Goal: Information Seeking & Learning: Learn about a topic

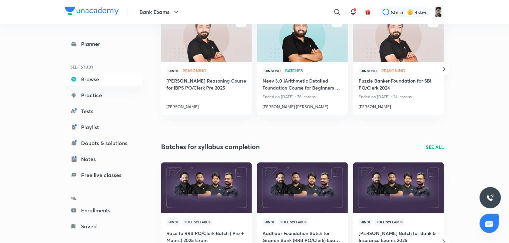
scroll to position [109, 0]
click at [195, 82] on h4 "[PERSON_NAME] Reasoning Course for IBPS PO/Clerk Pre 2025" at bounding box center [206, 84] width 80 height 15
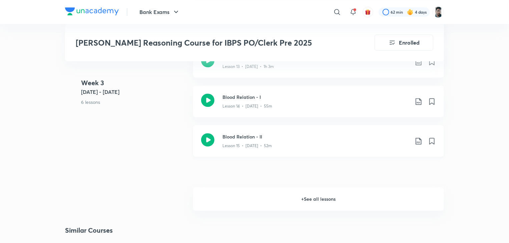
scroll to position [971, 0]
click at [307, 187] on h6 "+ See all lessons" at bounding box center [318, 198] width 251 height 23
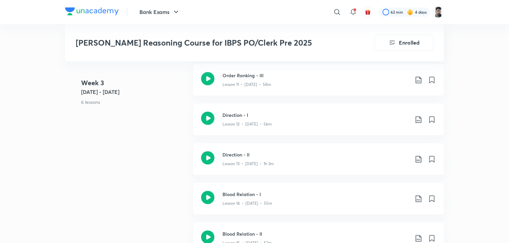
scroll to position [874, 0]
click at [211, 191] on icon at bounding box center [207, 197] width 13 height 13
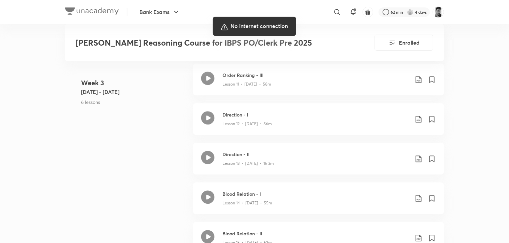
click at [327, 155] on div at bounding box center [254, 121] width 509 height 243
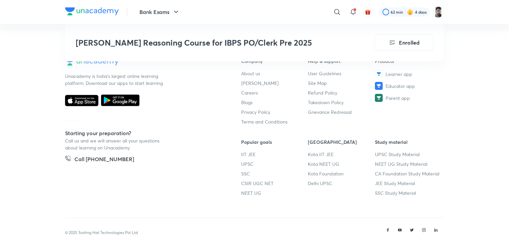
scroll to position [0, 6]
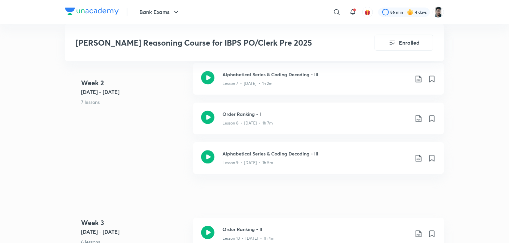
scroll to position [688, 0]
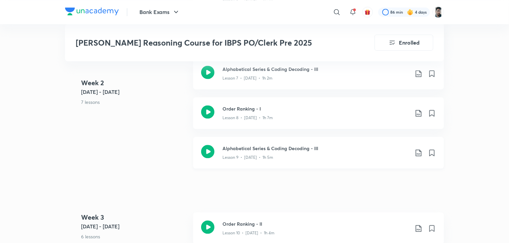
click at [208, 145] on icon at bounding box center [207, 151] width 13 height 13
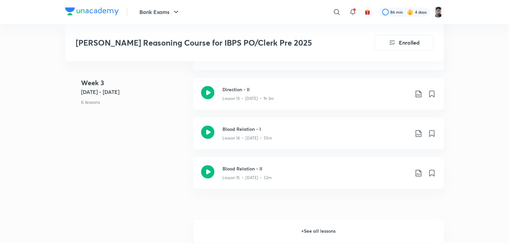
scroll to position [943, 0]
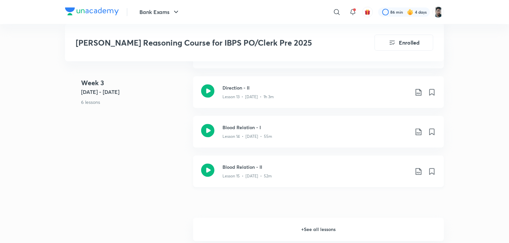
click at [205, 164] on icon at bounding box center [207, 170] width 13 height 13
